Goal: Find specific page/section: Find specific page/section

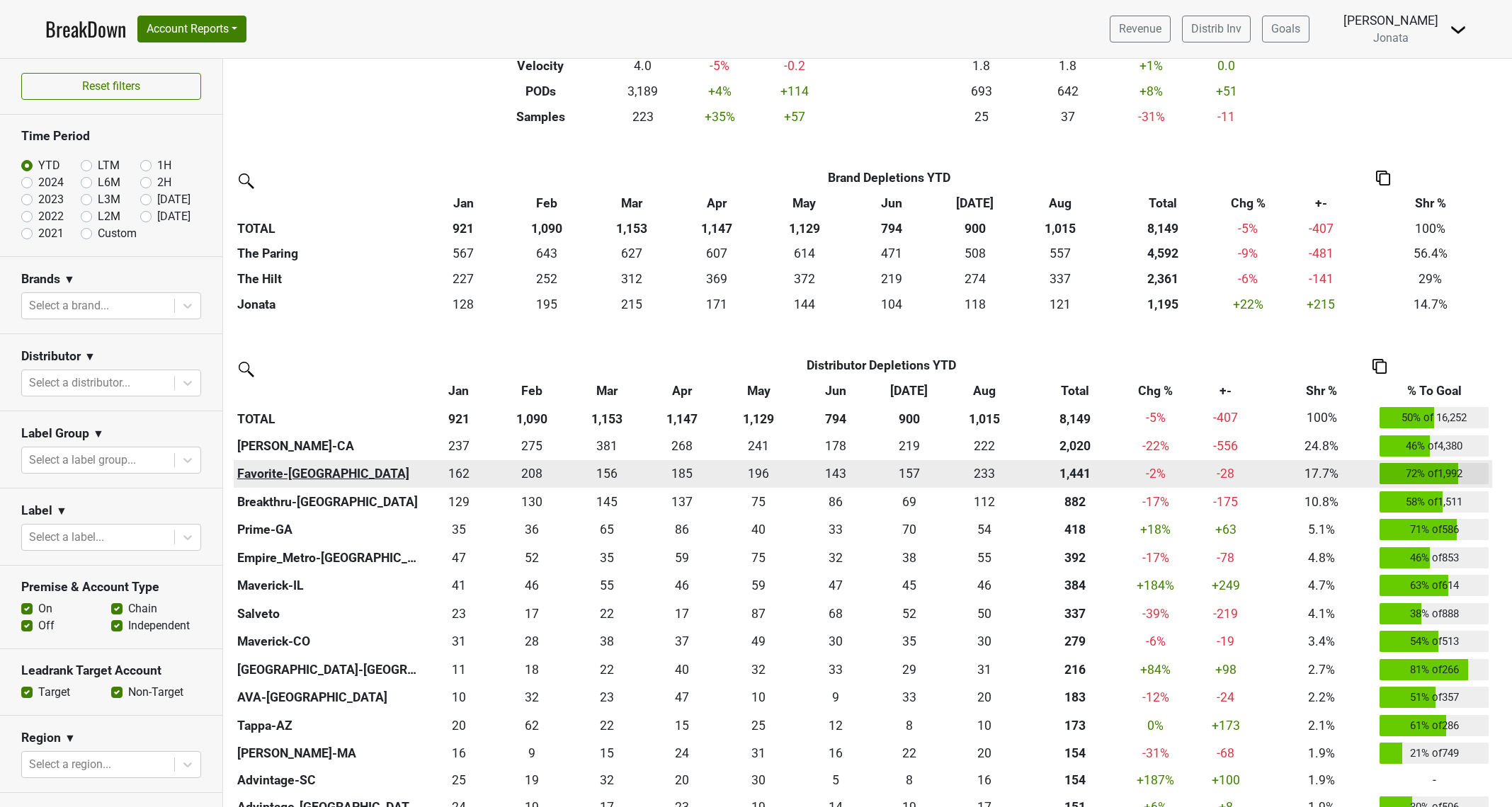
scroll to position [253, 0]
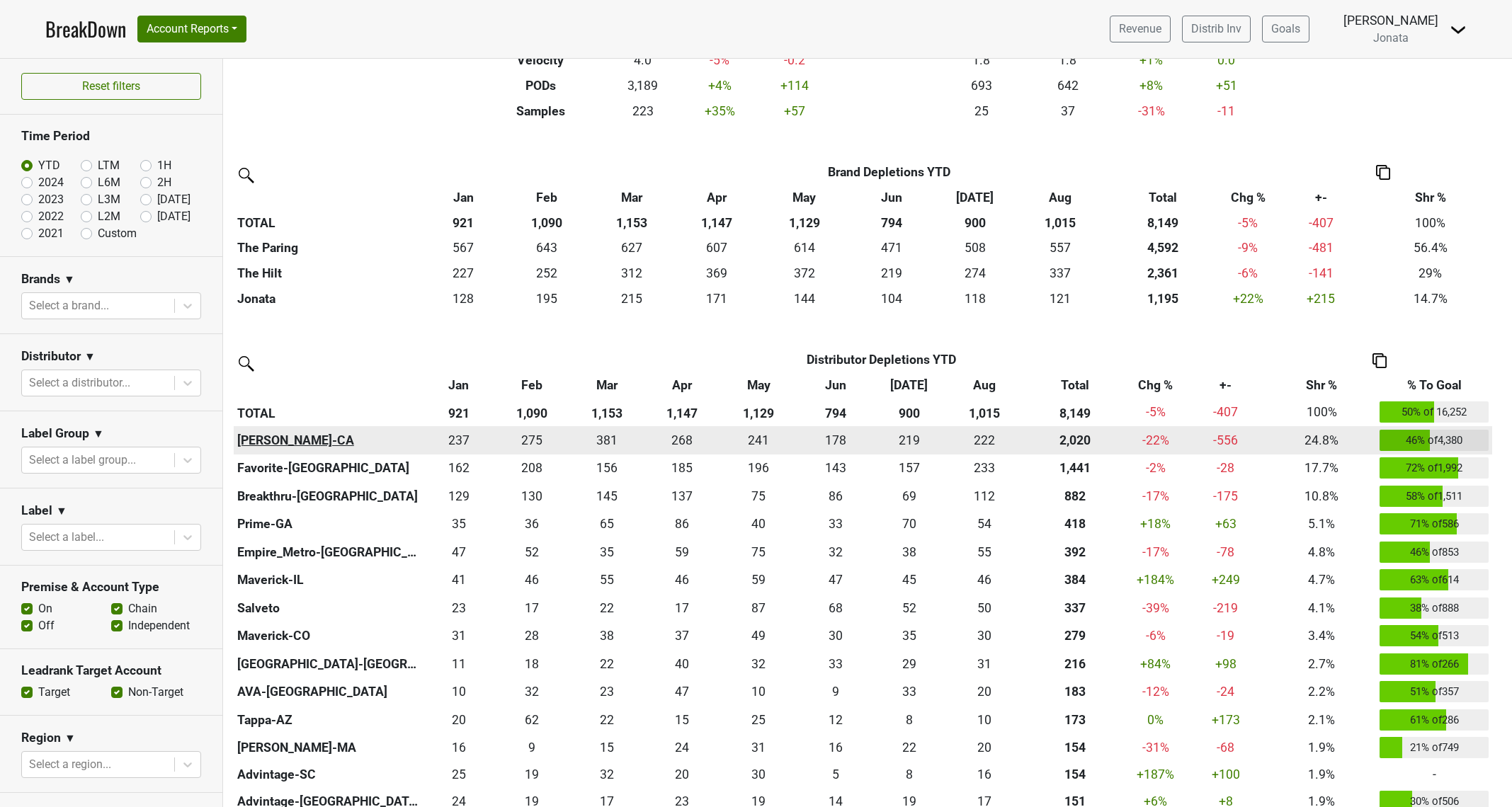
click at [301, 437] on th "[PERSON_NAME]-CA" at bounding box center [328, 441] width 188 height 29
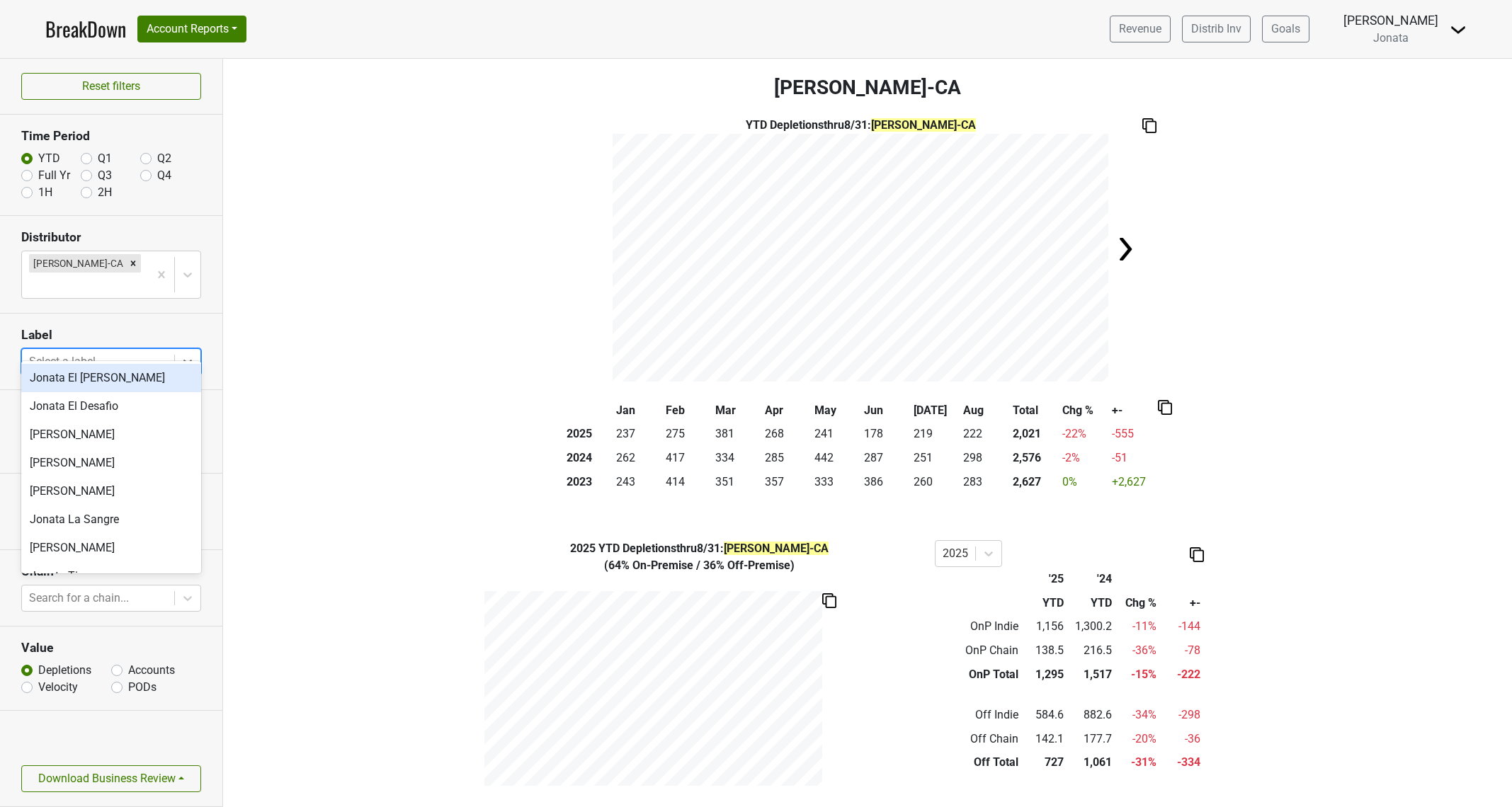
click at [125, 352] on div at bounding box center [98, 362] width 138 height 20
type input "todos"
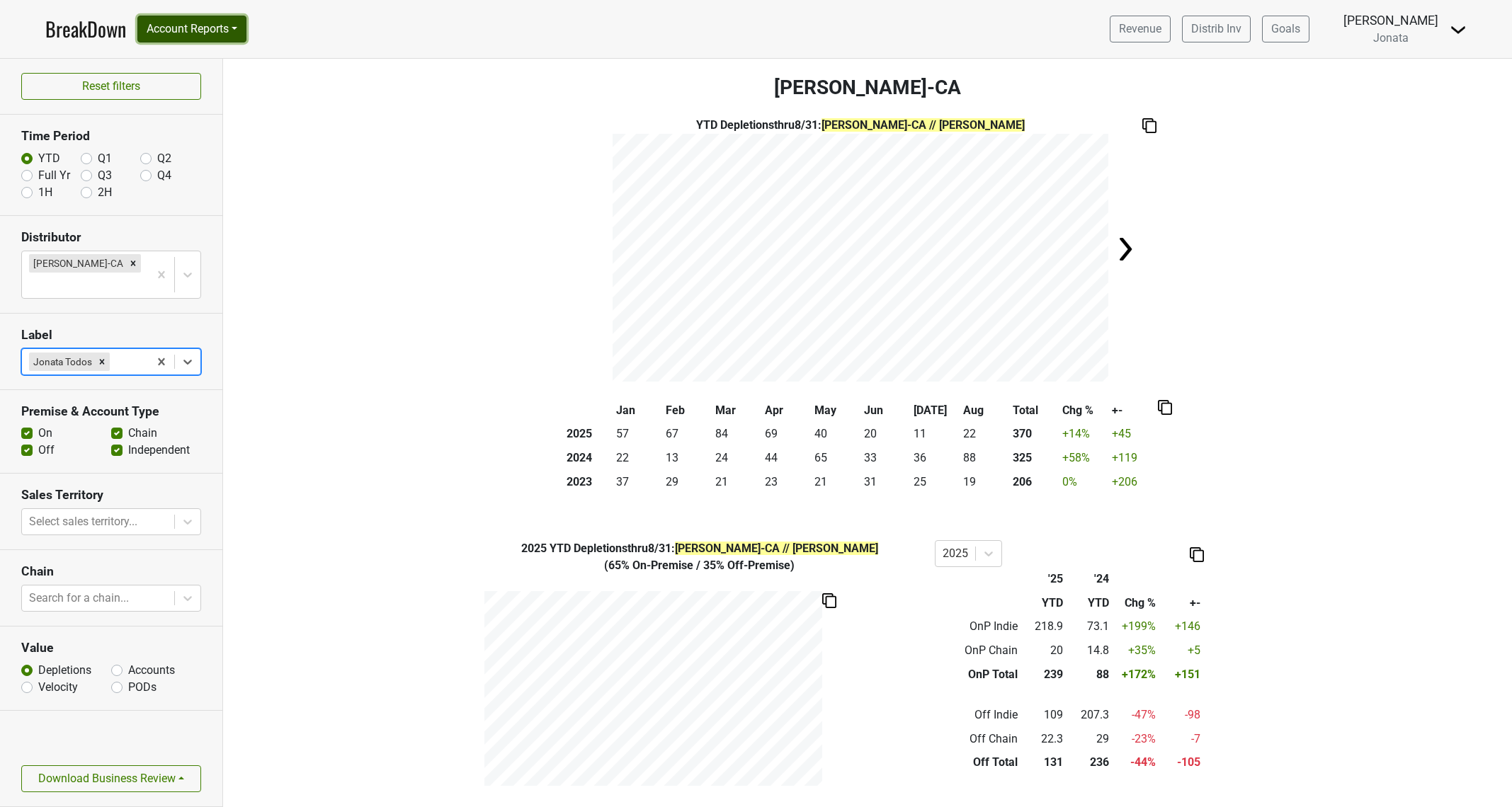
click at [228, 30] on button "Account Reports" at bounding box center [191, 29] width 109 height 27
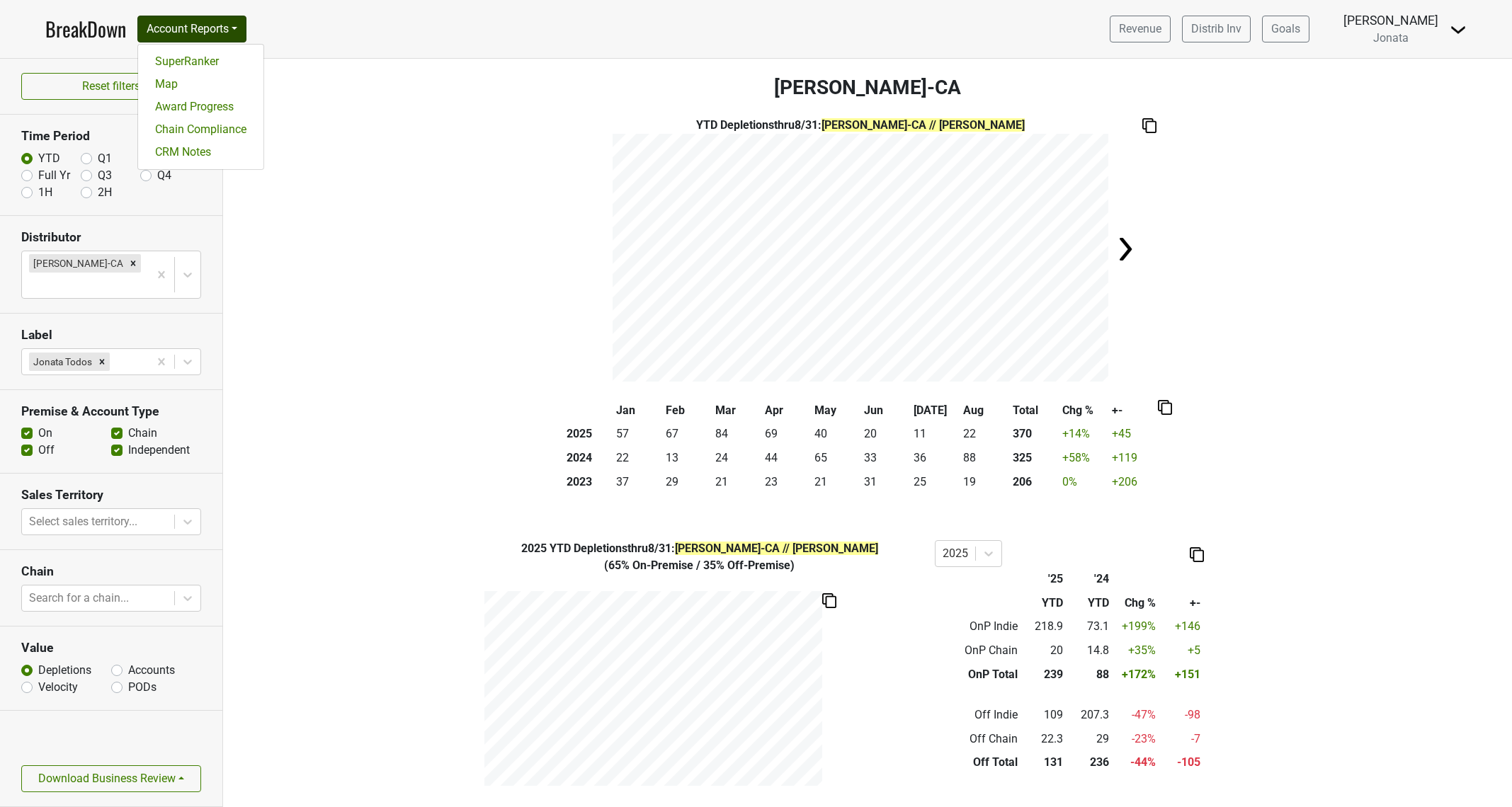
click at [268, 170] on div "YTD Depletions thru 8/31 : Chambers-CA // Jonata Todos" at bounding box center [868, 249] width 1289 height 264
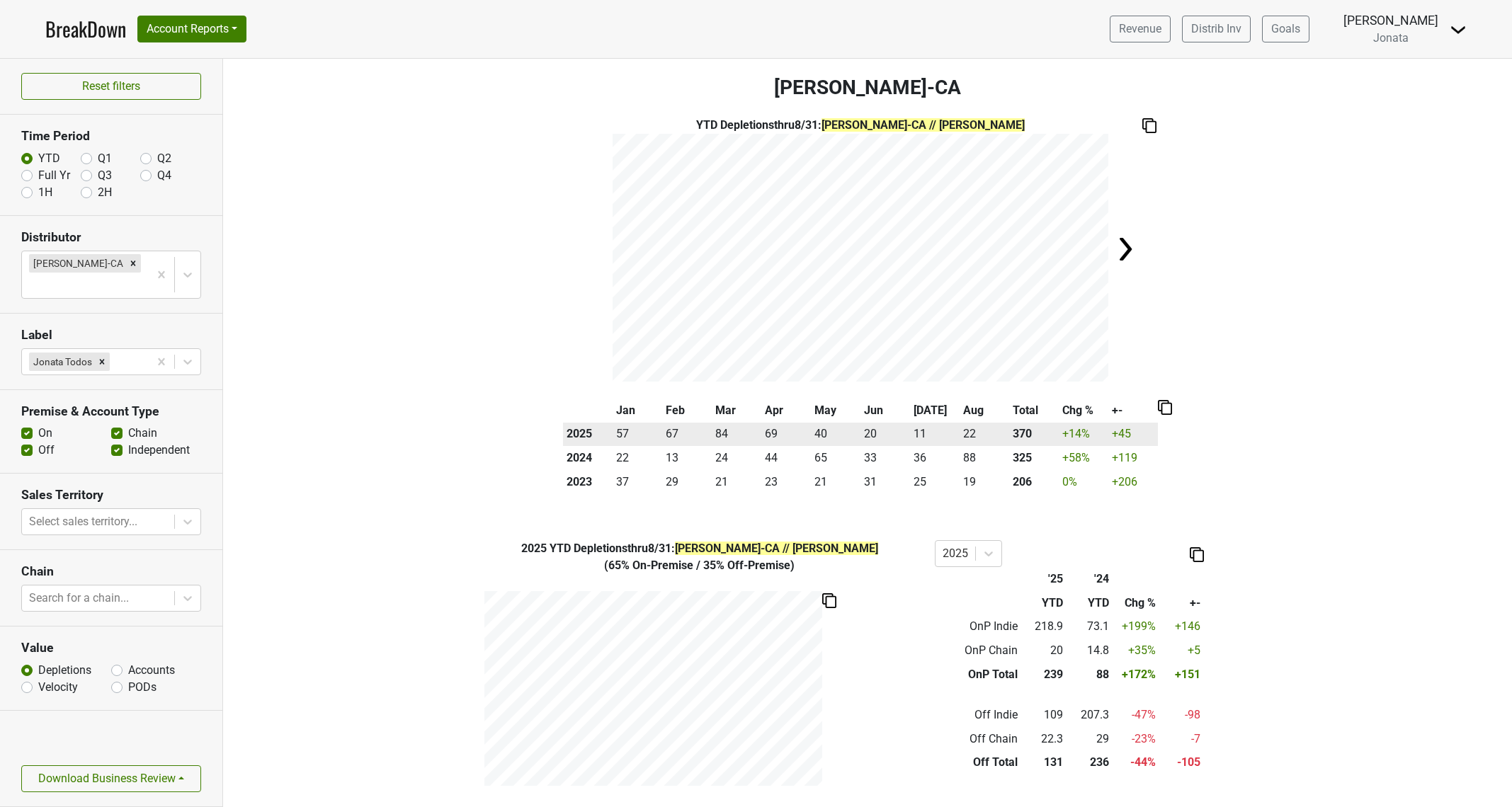
click at [1016, 434] on th "370" at bounding box center [1034, 435] width 50 height 24
click at [1075, 433] on td "+14 %" at bounding box center [1084, 435] width 50 height 24
click at [1139, 432] on td "+45" at bounding box center [1134, 435] width 50 height 24
click at [575, 438] on th "2025" at bounding box center [588, 435] width 50 height 24
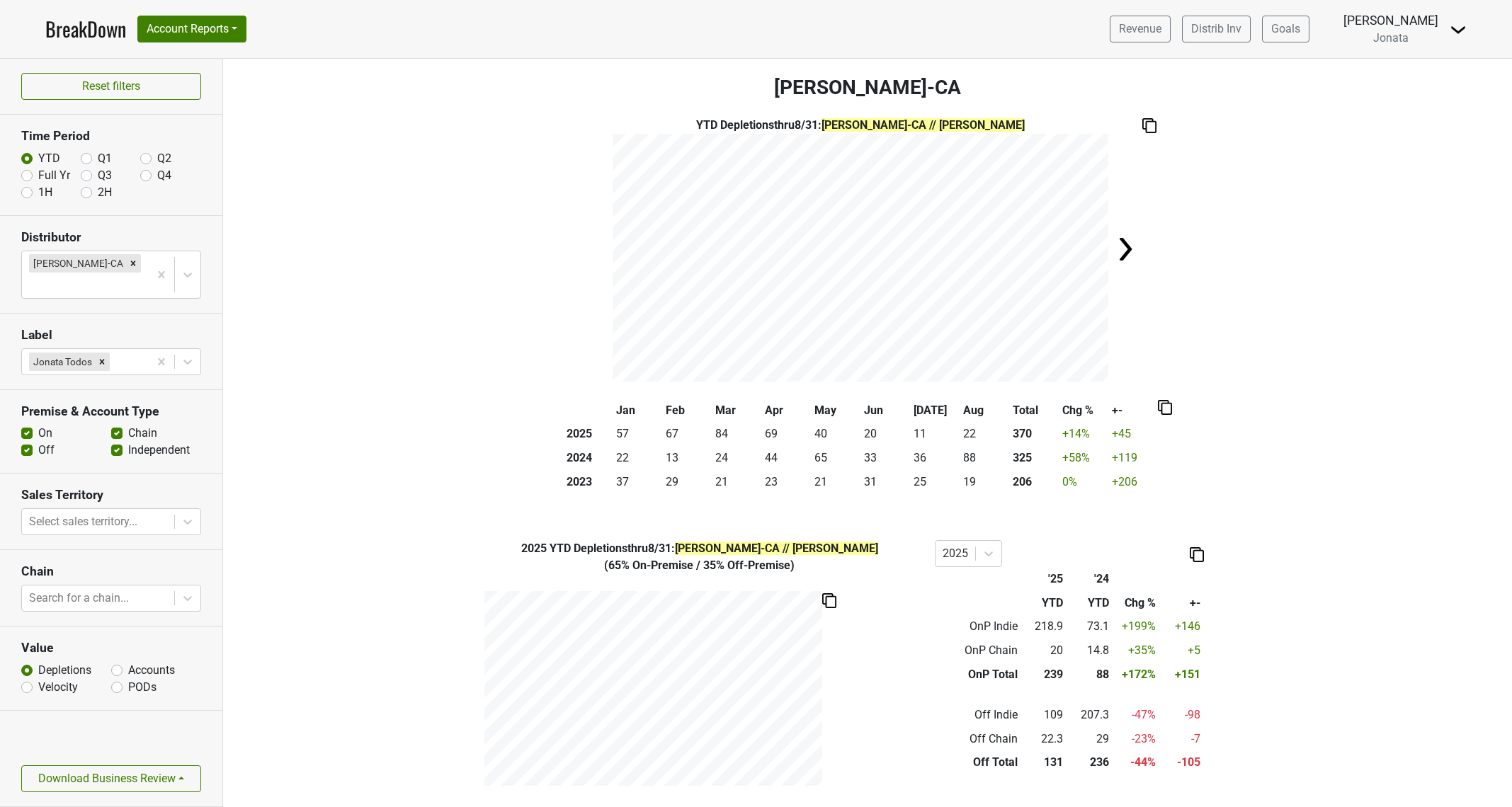
drag, startPoint x: 575, startPoint y: 438, endPoint x: 692, endPoint y: 569, distance: 175.6
click at [692, 569] on div "( 65% On-Premise / 35% Off-Premise )" at bounding box center [699, 566] width 450 height 17
click at [682, 546] on div "2025 YTD Depletions thru 8/31 : Chambers-CA // Jonata Todos" at bounding box center [699, 549] width 450 height 17
click at [182, 515] on icon at bounding box center [188, 521] width 14 height 14
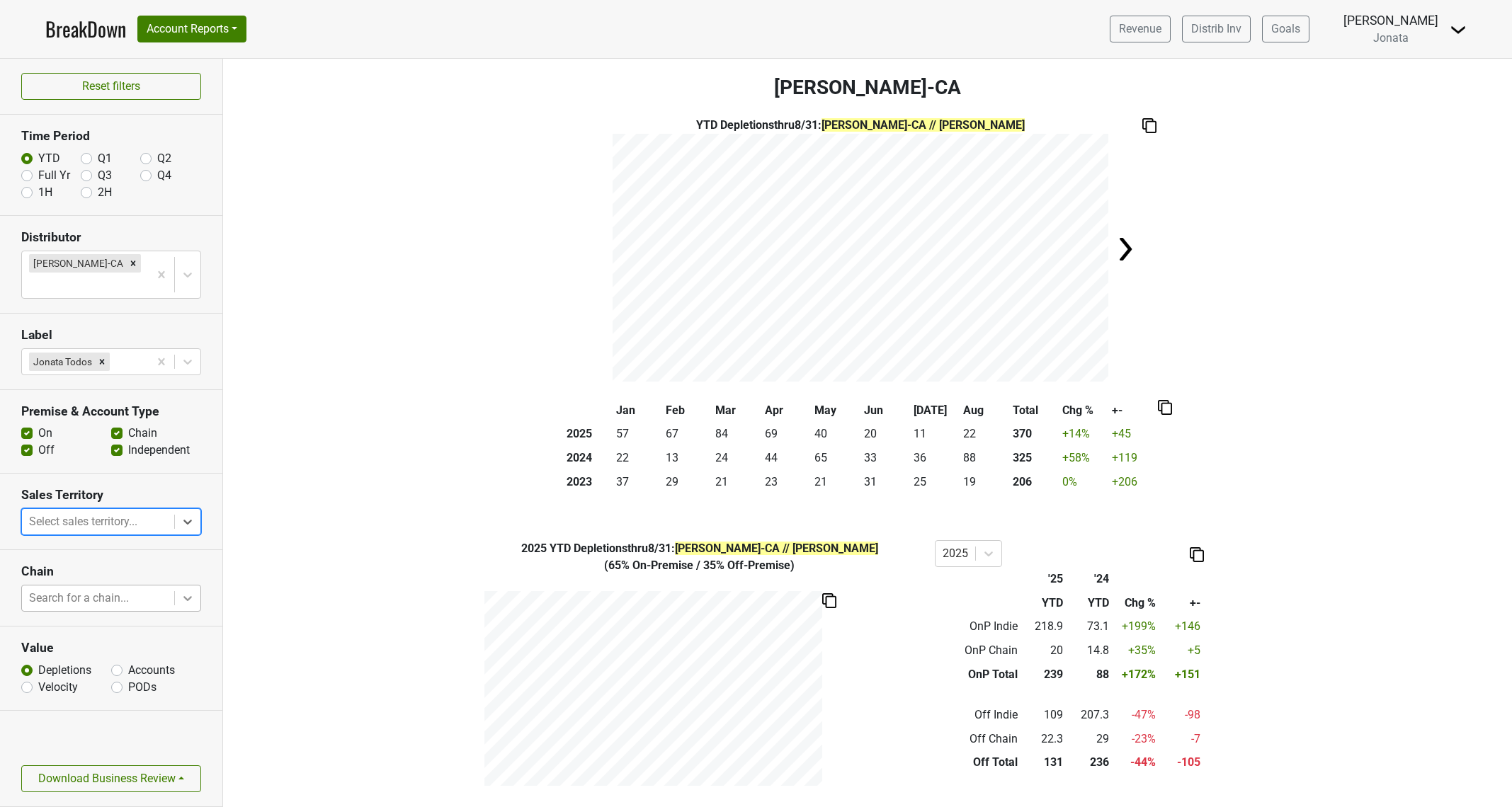
click at [198, 585] on div at bounding box center [188, 598] width 26 height 26
type input "b"
click at [228, 26] on button "Account Reports" at bounding box center [191, 29] width 109 height 27
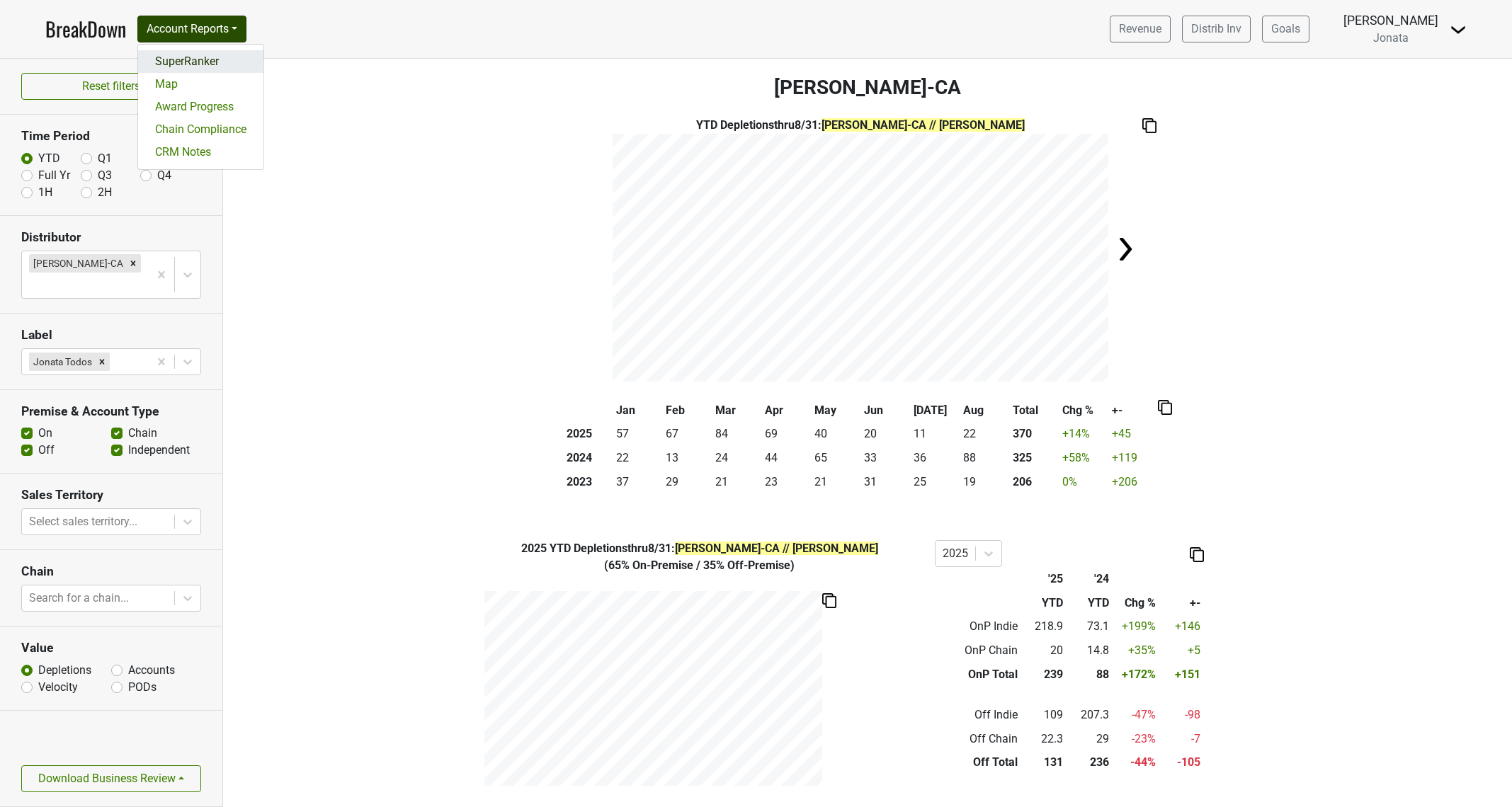
click at [199, 65] on link "SuperRanker" at bounding box center [200, 62] width 125 height 23
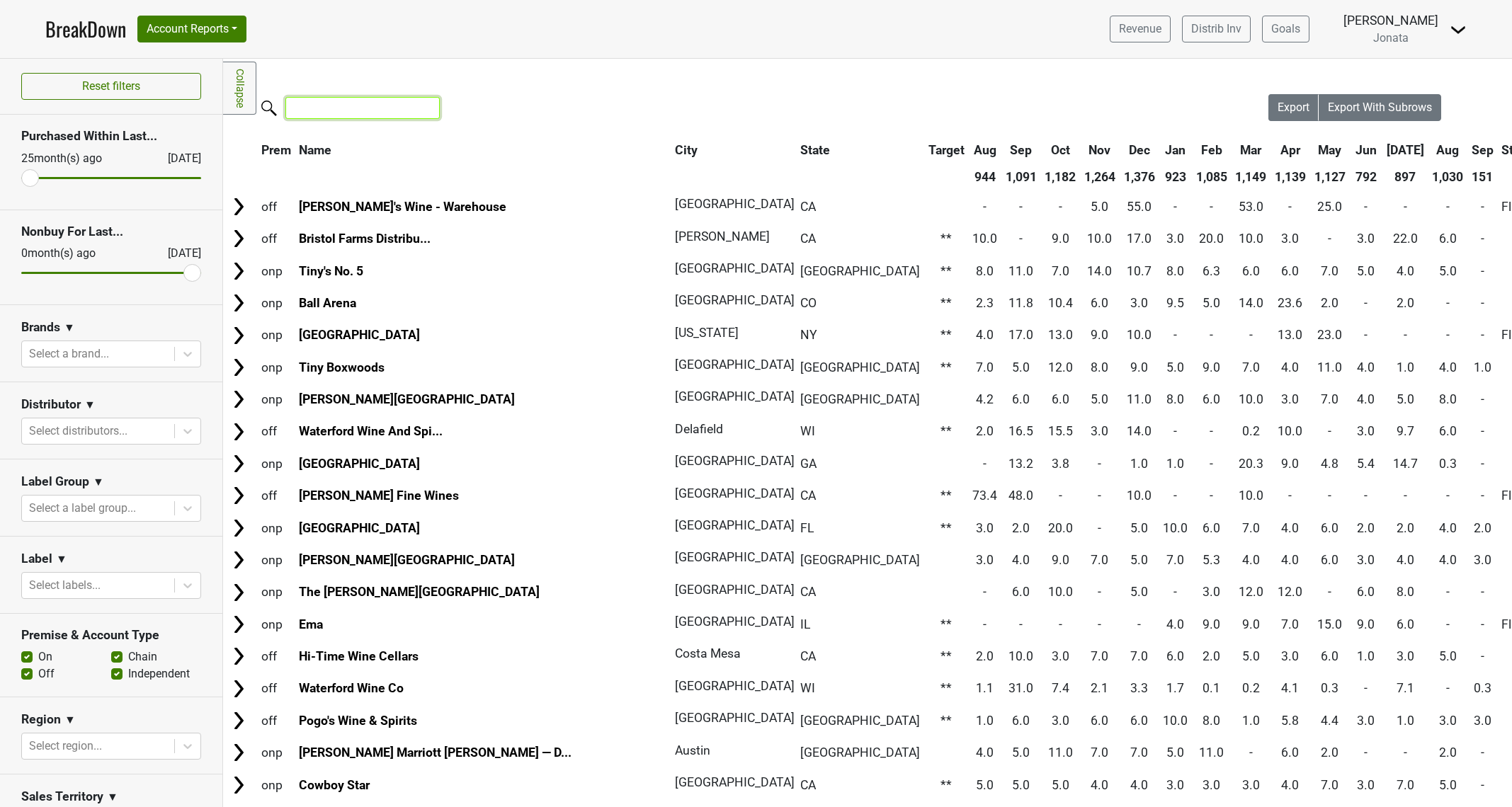
click at [354, 104] on input "search" at bounding box center [363, 108] width 155 height 22
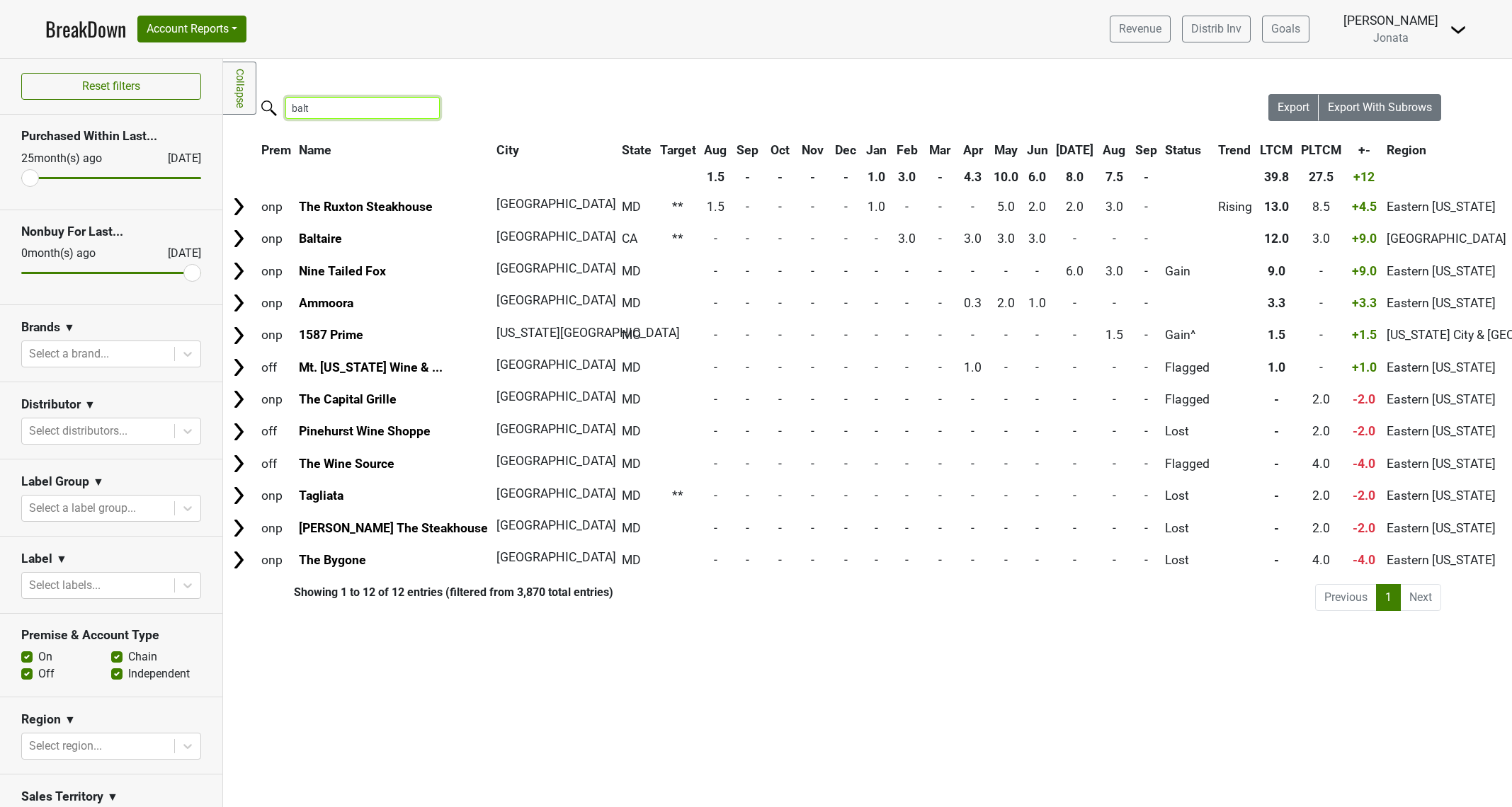
type input "balt"
